Goal: Find specific page/section: Find specific page/section

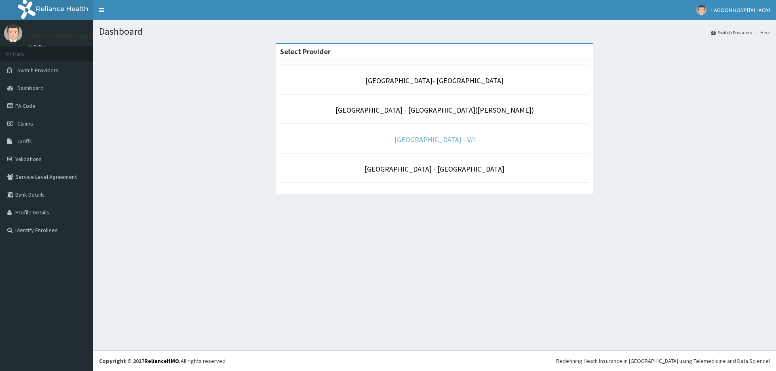
click at [423, 141] on link "[GEOGRAPHIC_DATA] - V/I" at bounding box center [434, 139] width 80 height 9
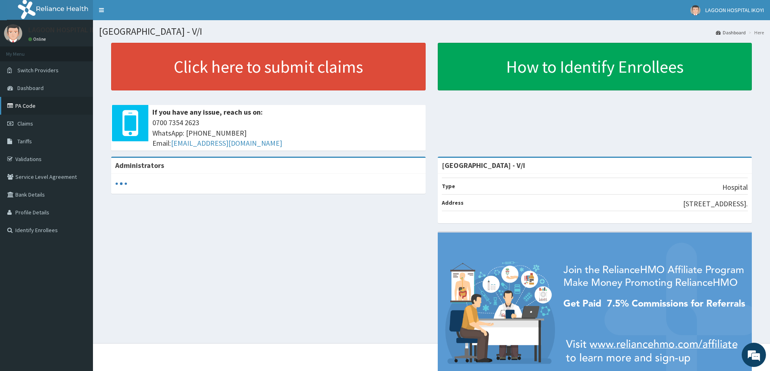
click at [28, 104] on link "PA Code" at bounding box center [46, 106] width 93 height 18
